Goal: Check status: Check status

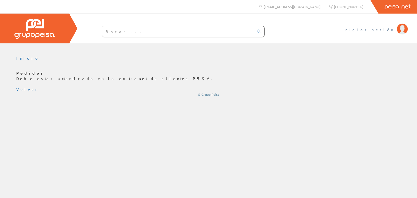
click at [378, 30] on span "Iniciar sesión" at bounding box center [367, 29] width 53 height 5
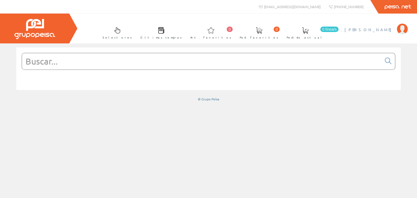
click at [375, 31] on span "[PERSON_NAME] [PERSON_NAME]" at bounding box center [369, 29] width 50 height 5
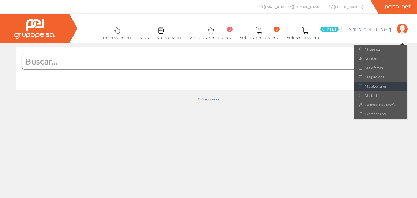
click at [374, 85] on link "Mis albaranes" at bounding box center [380, 86] width 53 height 9
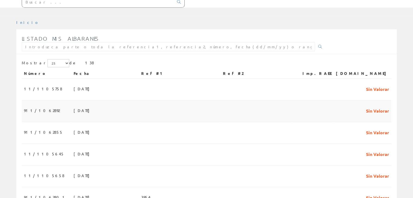
scroll to position [109, 0]
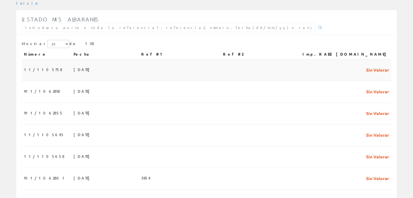
click at [76, 59] on td "[DATE]" at bounding box center [105, 70] width 68 height 22
click at [109, 103] on td "[DATE]" at bounding box center [105, 114] width 68 height 22
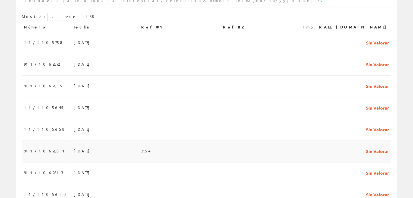
scroll to position [109, 0]
